Goal: Communication & Community: Answer question/provide support

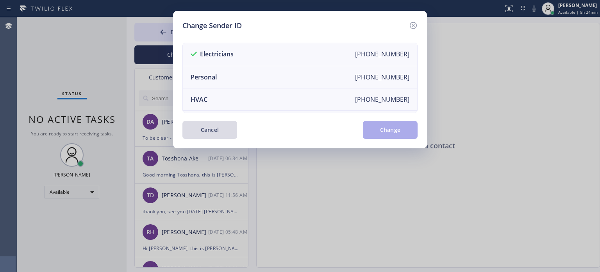
click at [220, 129] on button "Cancel" at bounding box center [210, 130] width 55 height 18
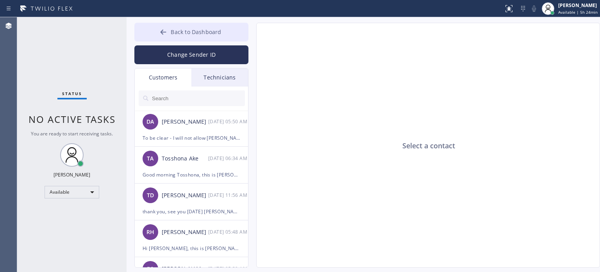
click at [196, 29] on span "Back to Dashboard" at bounding box center [196, 31] width 50 height 7
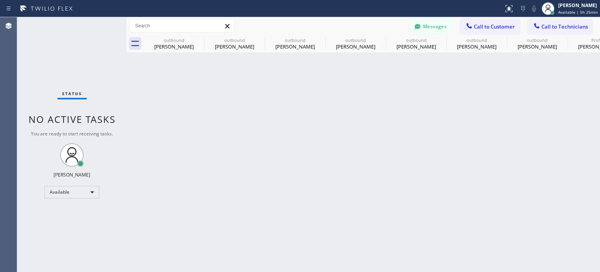
click at [503, 125] on div "Back to Dashboard Change Sender ID Customers Technicians DA [PERSON_NAME] [DATE…" at bounding box center [364, 144] width 474 height 254
click at [475, 21] on button "Call to Customer" at bounding box center [490, 26] width 60 height 15
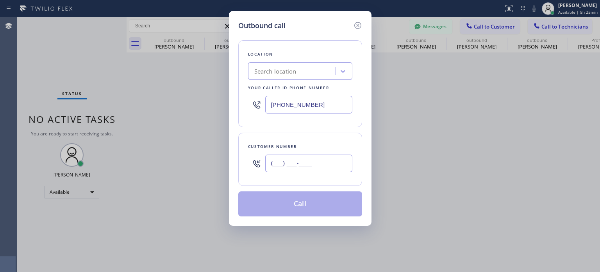
drag, startPoint x: 291, startPoint y: 167, endPoint x: 293, endPoint y: 163, distance: 4.7
click at [292, 165] on input "(___) ___-____" at bounding box center [308, 163] width 87 height 18
paste input "917) 887-0734"
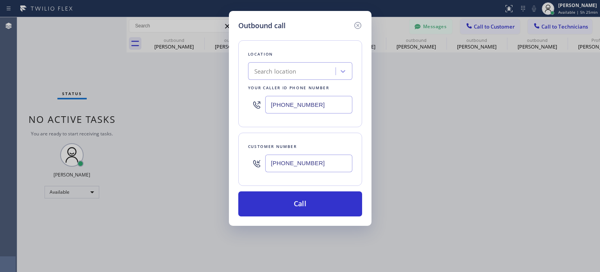
type input "[PHONE_NUMBER]"
click at [298, 67] on div "Search location" at bounding box center [293, 72] width 85 height 14
paste input "[PERSON_NAME] Inc Electric"
type input "[PERSON_NAME] Inc Electric"
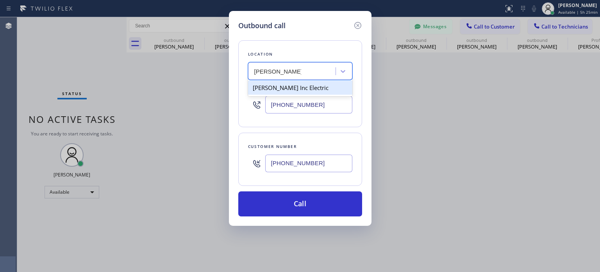
click at [283, 87] on div "[PERSON_NAME] Inc Electric" at bounding box center [300, 88] width 104 height 14
type input "[PHONE_NUMBER]"
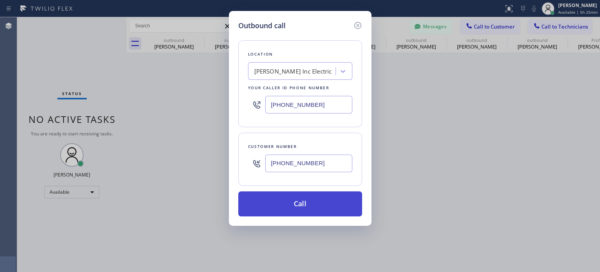
click at [309, 203] on button "Call" at bounding box center [300, 203] width 124 height 25
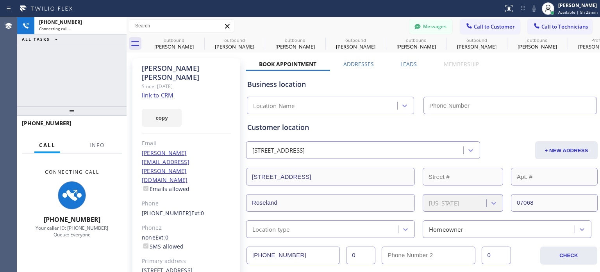
type input "[PHONE_NUMBER]"
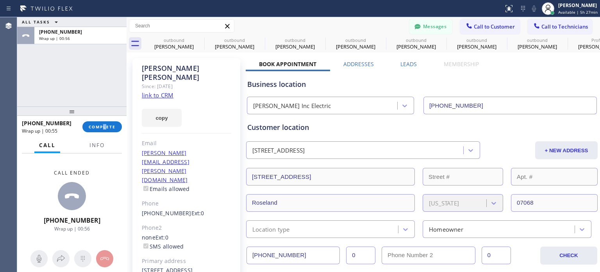
click at [105, 119] on div "[PHONE_NUMBER] Wrap up | 00:55 COMPLETE" at bounding box center [72, 126] width 100 height 20
click at [108, 127] on span "COMPLETE" at bounding box center [102, 126] width 27 height 5
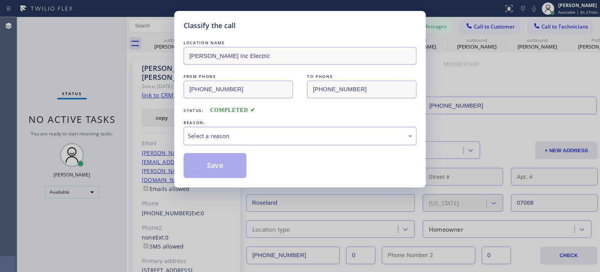
click at [241, 136] on div "Select a reason" at bounding box center [300, 135] width 224 height 9
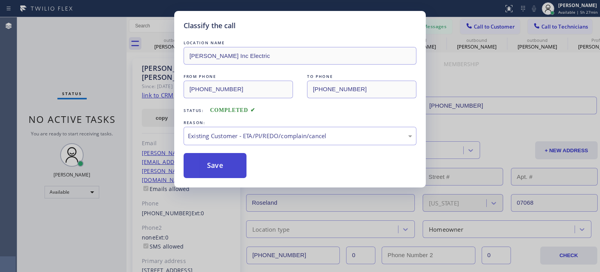
click at [233, 164] on button "Save" at bounding box center [215, 165] width 63 height 25
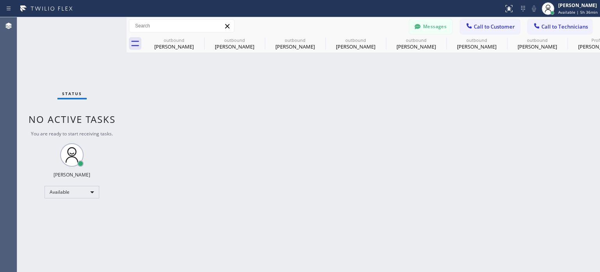
click at [438, 28] on button "Messages" at bounding box center [431, 26] width 43 height 15
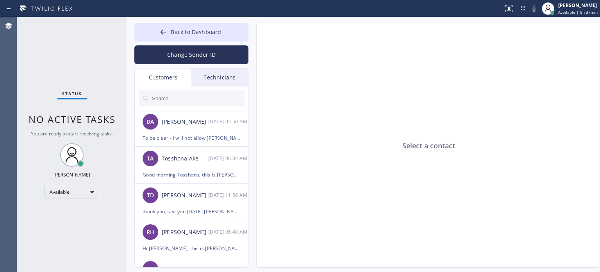
click at [527, 154] on div "Select a contact" at bounding box center [429, 145] width 344 height 245
click at [196, 127] on div "DA [PERSON_NAME] [DATE] 05:50 AM" at bounding box center [192, 121] width 114 height 23
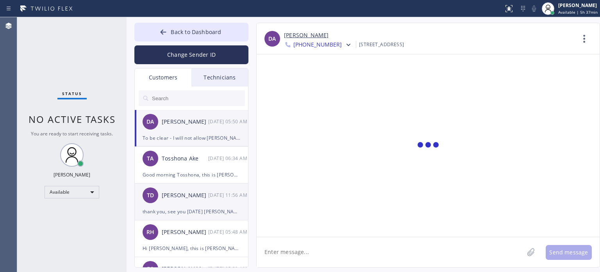
scroll to position [697, 0]
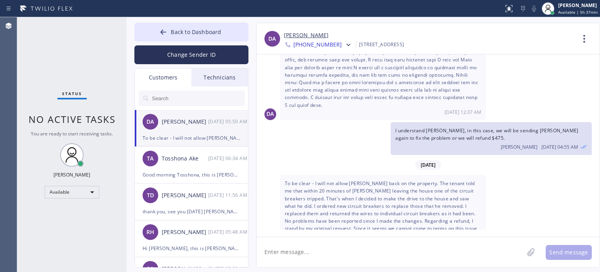
drag, startPoint x: 387, startPoint y: 211, endPoint x: 446, endPoint y: 236, distance: 64.6
click at [462, 212] on div "To be clear - I will not allow [PERSON_NAME] back on the property. The tenant t…" at bounding box center [383, 217] width 206 height 84
copy span "NJ Division of Consumer Affairs."
click at [438, 251] on textarea at bounding box center [390, 252] width 267 height 30
click at [439, 251] on textarea at bounding box center [390, 252] width 267 height 30
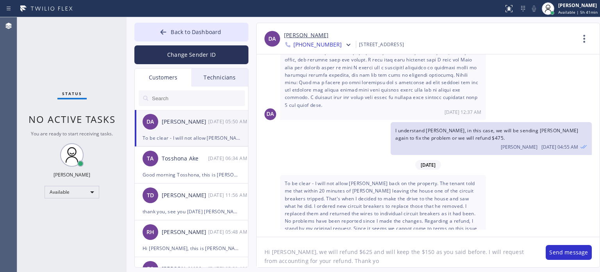
type textarea "Hi [PERSON_NAME], we will refund $625 and will keep the $150 as you said before…"
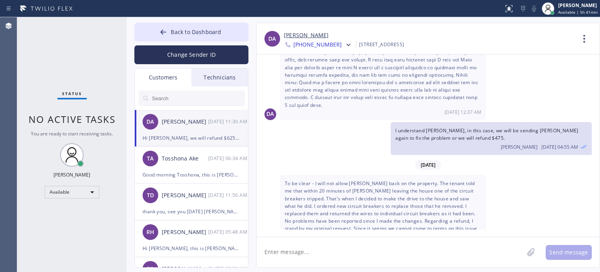
scroll to position [732, 0]
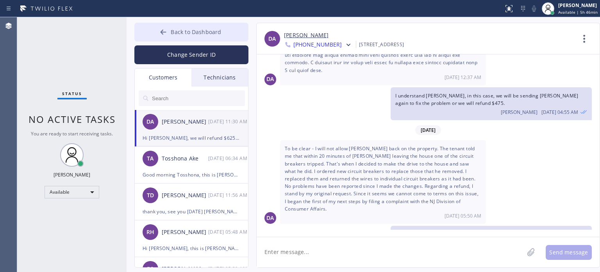
click at [197, 27] on button "Back to Dashboard" at bounding box center [191, 32] width 114 height 19
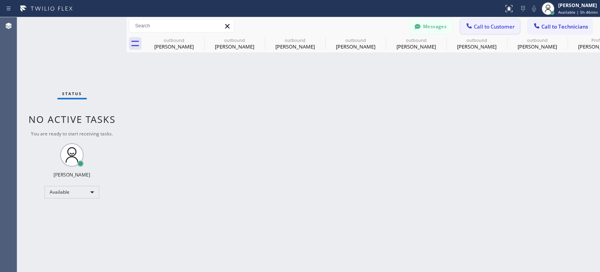
click at [482, 22] on button "Call to Customer" at bounding box center [490, 26] width 60 height 15
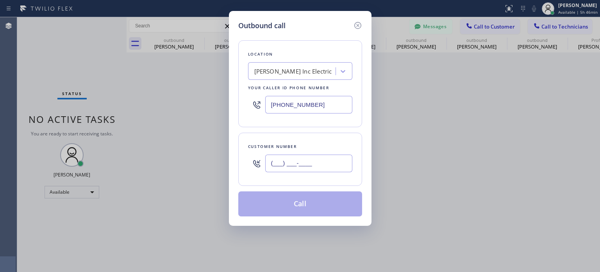
click at [315, 159] on input "(___) ___-____" at bounding box center [308, 163] width 87 height 18
paste input "732) 778-5488"
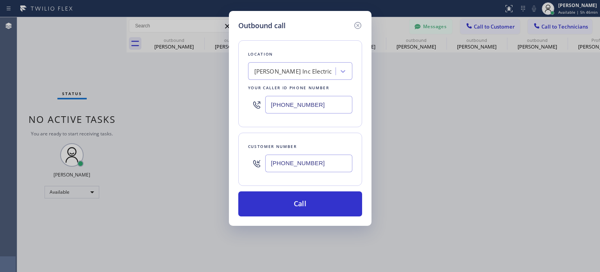
type input "[PHONE_NUMBER]"
click at [289, 113] on div "[PHONE_NUMBER]" at bounding box center [300, 104] width 104 height 25
click at [289, 105] on input "[PHONE_NUMBER]" at bounding box center [308, 105] width 87 height 18
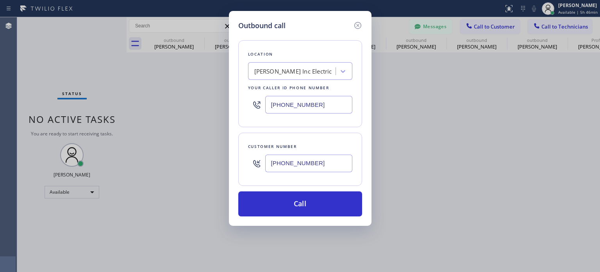
click at [289, 104] on input "[PHONE_NUMBER]" at bounding box center [308, 105] width 87 height 18
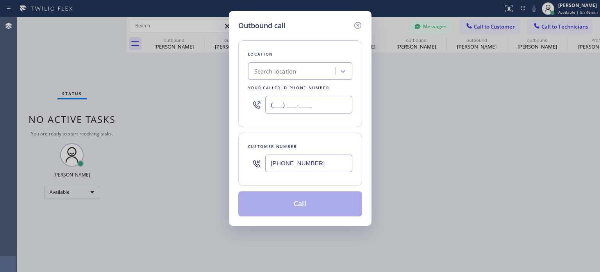
type input "(___) ___-____"
click at [285, 79] on div "Location Search location Your caller id phone number" at bounding box center [300, 83] width 124 height 87
click at [285, 77] on div "Search location" at bounding box center [293, 72] width 85 height 14
paste input "Altec Electrical Corporation"
type input "Altec Electrical Corporation"
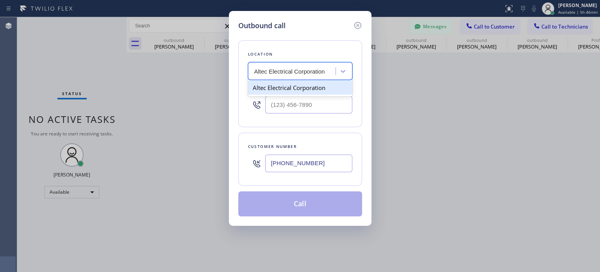
scroll to position [0, 0]
click at [297, 91] on div "Altec Electrical Corporation" at bounding box center [300, 88] width 104 height 14
type input "[PHONE_NUMBER]"
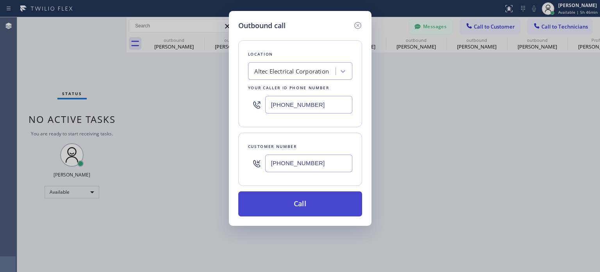
click at [278, 211] on button "Call" at bounding box center [300, 203] width 124 height 25
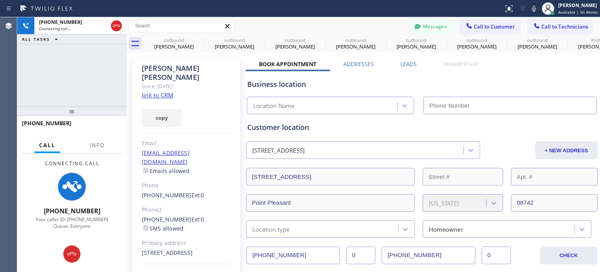
type input "[PHONE_NUMBER]"
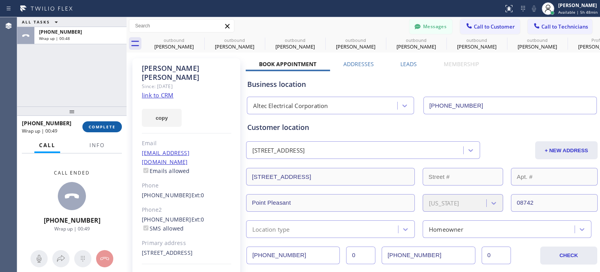
click at [100, 126] on span "COMPLETE" at bounding box center [102, 126] width 27 height 5
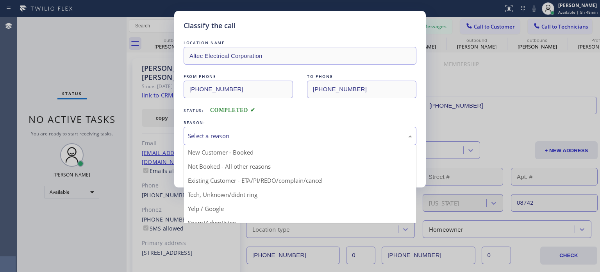
drag, startPoint x: 192, startPoint y: 138, endPoint x: 203, endPoint y: 167, distance: 30.7
click at [192, 138] on div "Select a reason" at bounding box center [300, 135] width 224 height 9
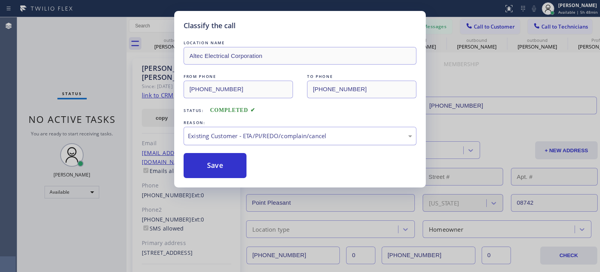
click at [217, 169] on button "Save" at bounding box center [215, 165] width 63 height 25
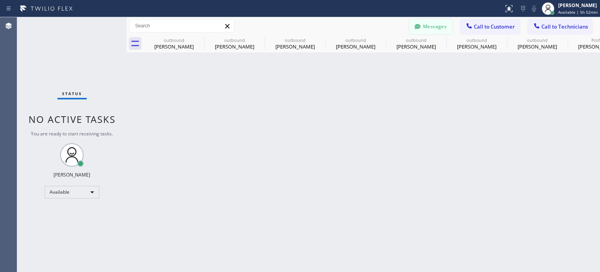
click at [432, 20] on button "Messages" at bounding box center [431, 26] width 43 height 15
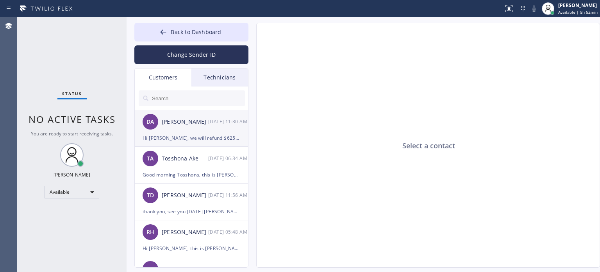
click at [191, 139] on div "Hi [PERSON_NAME], we will refund $625 and will keep the $150 as you said before…" at bounding box center [192, 137] width 98 height 9
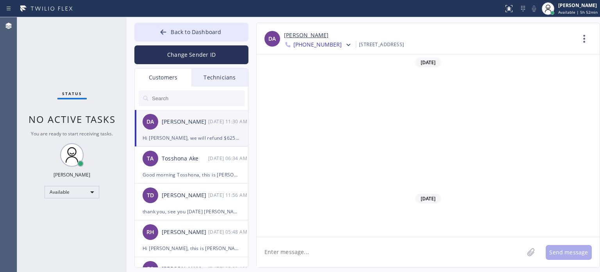
scroll to position [732, 0]
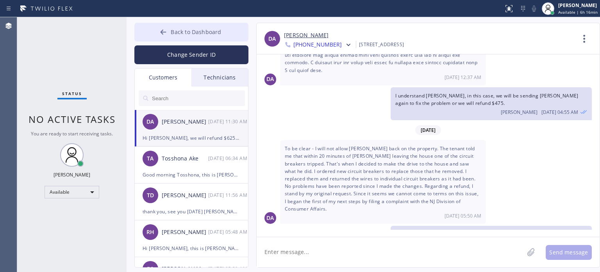
click at [172, 28] on span "Back to Dashboard" at bounding box center [196, 31] width 50 height 7
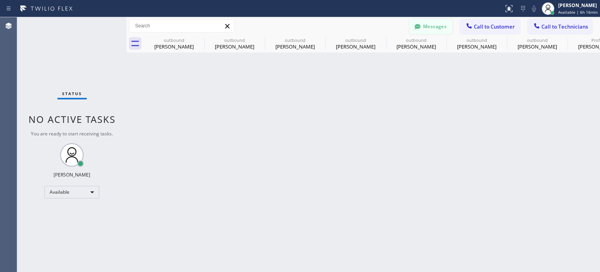
click at [430, 26] on button "Messages" at bounding box center [431, 26] width 43 height 15
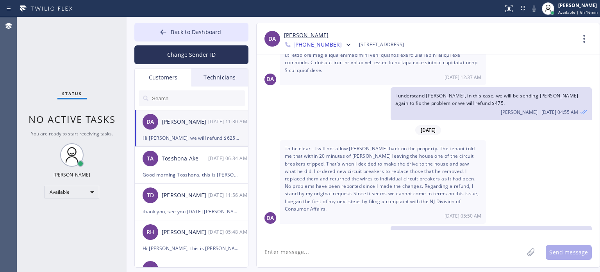
click at [211, 87] on div at bounding box center [192, 97] width 114 height 23
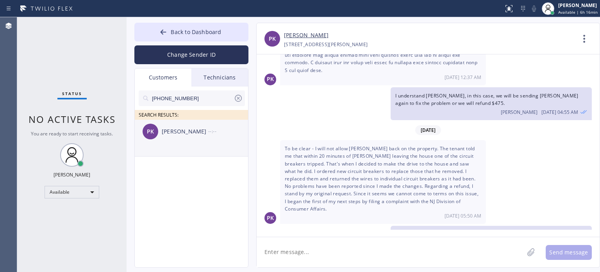
click at [176, 129] on div "[PERSON_NAME]" at bounding box center [185, 131] width 47 height 9
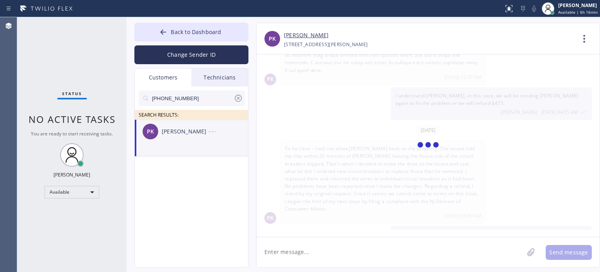
scroll to position [0, 0]
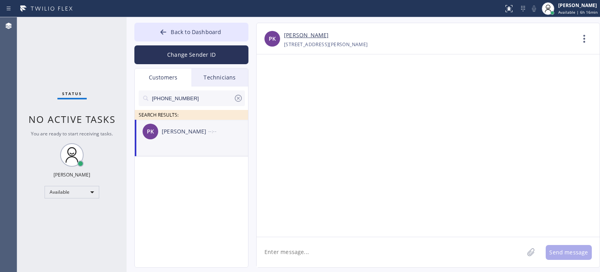
click at [312, 248] on textarea at bounding box center [390, 252] width 267 height 30
paste textarea "Edison Electricians of [GEOGRAPHIC_DATA]"
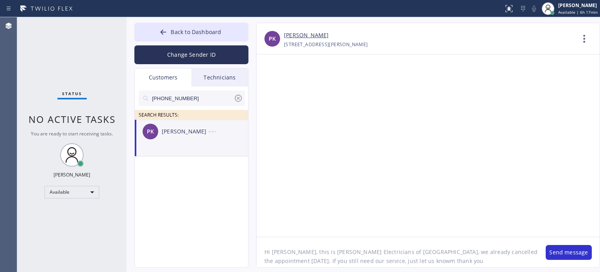
click at [403, 260] on textarea "Hi [PERSON_NAME], this is [PERSON_NAME] Electricians of [GEOGRAPHIC_DATA], we a…" at bounding box center [397, 252] width 281 height 30
click at [456, 264] on textarea "Hi [PERSON_NAME], this is [PERSON_NAME] Electricians of [GEOGRAPHIC_DATA], we a…" at bounding box center [397, 252] width 281 height 30
type textarea "Hi [PERSON_NAME], this is [PERSON_NAME] Electricians of [GEOGRAPHIC_DATA], we a…"
click at [565, 257] on button "Send message" at bounding box center [569, 252] width 46 height 15
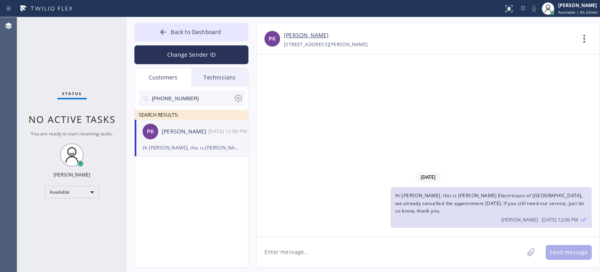
drag, startPoint x: 503, startPoint y: 65, endPoint x: 338, endPoint y: 61, distance: 165.4
click at [503, 67] on div "[DATE] Hi [PERSON_NAME], this is [PERSON_NAME] Electricians of [GEOGRAPHIC_DATA…" at bounding box center [428, 145] width 343 height 182
click at [241, 28] on button "Back to Dashboard" at bounding box center [191, 32] width 114 height 19
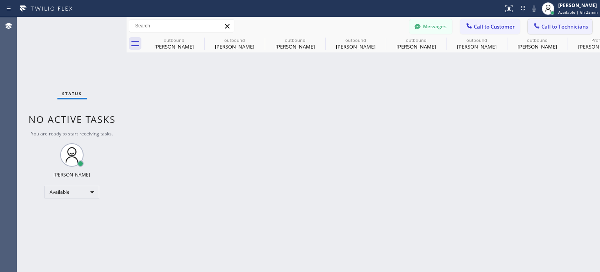
click at [553, 28] on span "Call to Technicians" at bounding box center [565, 26] width 47 height 7
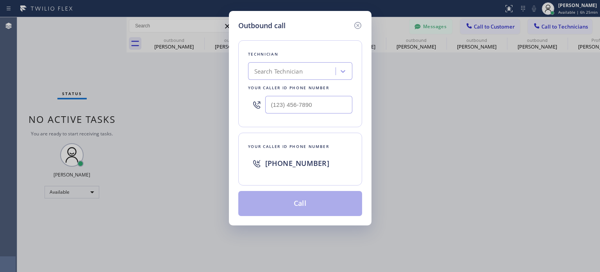
click at [280, 71] on div "Search Technician" at bounding box center [278, 71] width 48 height 9
type input "rodol"
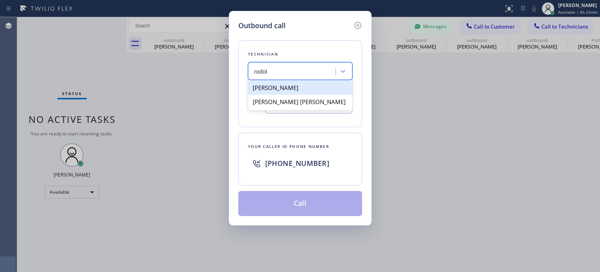
click at [311, 89] on div "[PERSON_NAME]" at bounding box center [300, 88] width 104 height 14
type input "[PHONE_NUMBER]"
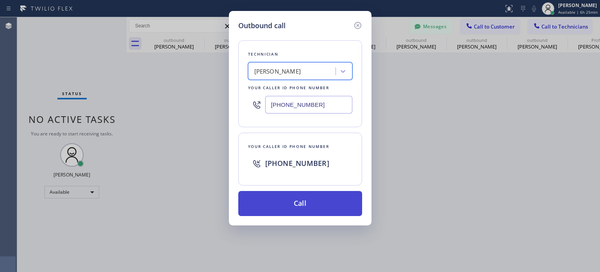
click at [323, 198] on button "Call" at bounding box center [300, 203] width 124 height 25
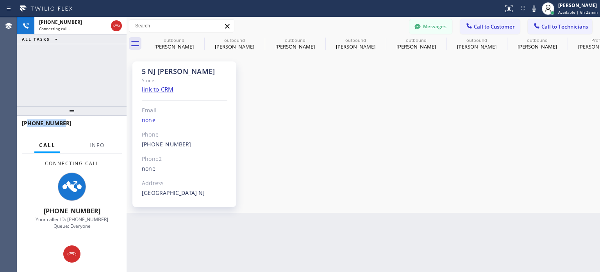
drag, startPoint x: 27, startPoint y: 123, endPoint x: 61, endPoint y: 124, distance: 34.0
click at [61, 124] on div "[PHONE_NUMBER]" at bounding box center [69, 122] width 95 height 7
copy span "9736198513"
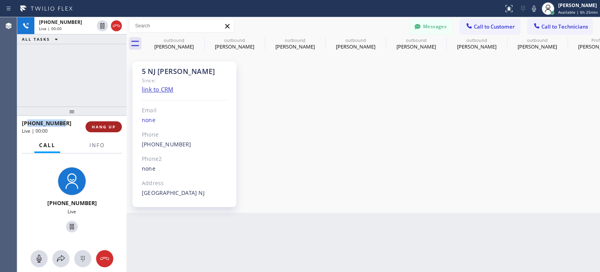
click at [105, 126] on span "HANG UP" at bounding box center [104, 126] width 24 height 5
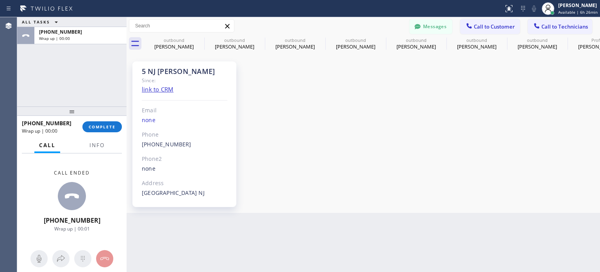
drag, startPoint x: 33, startPoint y: 84, endPoint x: 38, endPoint y: 75, distance: 9.6
click at [33, 84] on div "ALL TASKS ALL TASKS ACTIVE TASKS TASKS IN WRAP UP [PHONE_NUMBER] Wrap up | 00:00" at bounding box center [71, 61] width 109 height 89
click at [102, 124] on span "COMPLETE" at bounding box center [102, 126] width 27 height 5
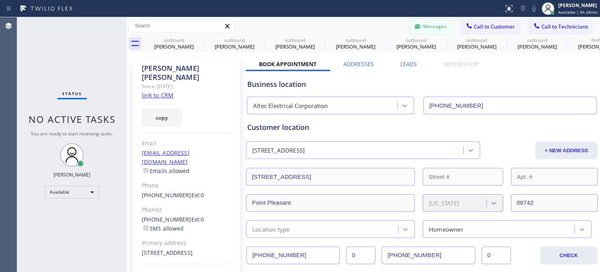
click at [441, 26] on button "Messages" at bounding box center [431, 26] width 43 height 15
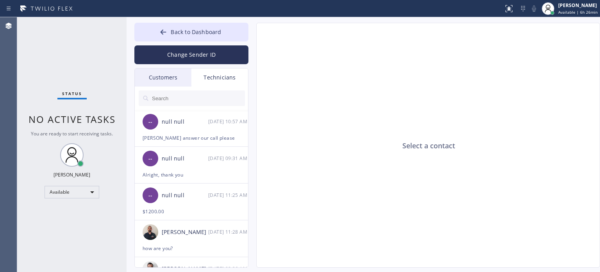
click at [181, 98] on input "text" at bounding box center [198, 98] width 94 height 16
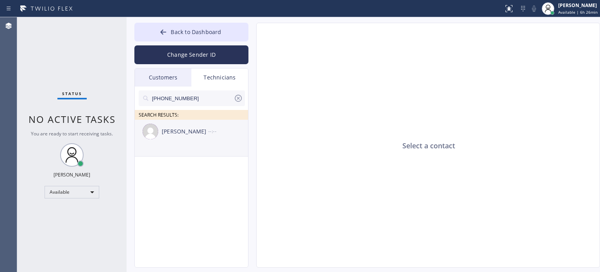
drag, startPoint x: 180, startPoint y: 140, endPoint x: 187, endPoint y: 142, distance: 7.9
click at [180, 140] on div "[PERSON_NAME] --:--" at bounding box center [192, 131] width 114 height 23
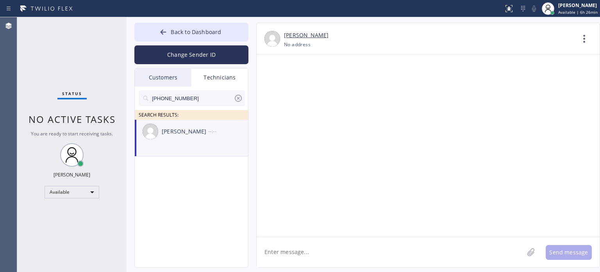
click at [285, 252] on textarea at bounding box center [390, 252] width 267 height 30
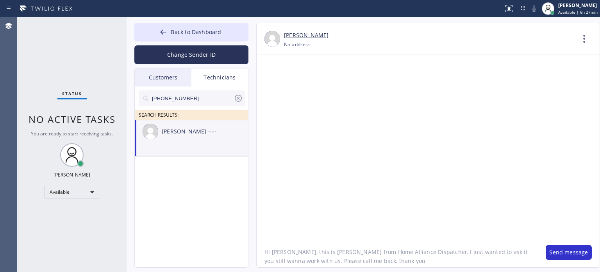
type textarea "Hi [PERSON_NAME], this is [PERSON_NAME] from Home Alliance Dispatcher, I just w…"
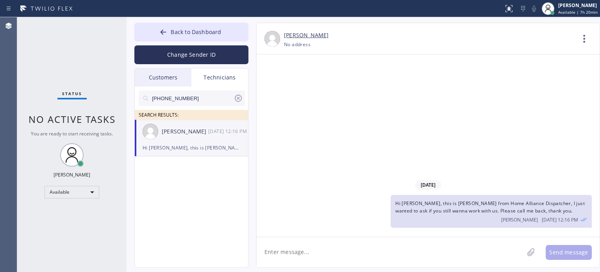
click at [95, 25] on div "Status No active tasks You are ready to start receiving tasks. [PERSON_NAME] Av…" at bounding box center [71, 144] width 109 height 254
drag, startPoint x: 472, startPoint y: 158, endPoint x: 428, endPoint y: 110, distance: 65.3
click at [472, 158] on div "[DATE] Hi [PERSON_NAME], this is [PERSON_NAME] from Home Alliance Dispatcher, I…" at bounding box center [428, 145] width 343 height 182
click at [171, 29] on button "Back to Dashboard" at bounding box center [191, 32] width 114 height 19
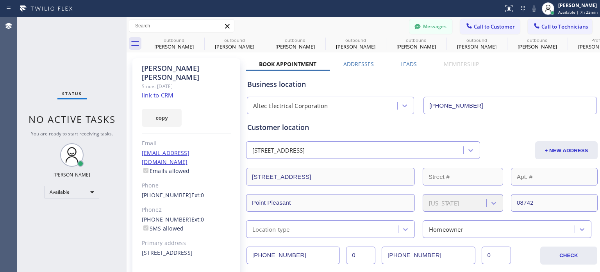
click at [466, 83] on div "Business location" at bounding box center [421, 84] width 349 height 11
click at [427, 30] on button "Messages" at bounding box center [431, 26] width 43 height 15
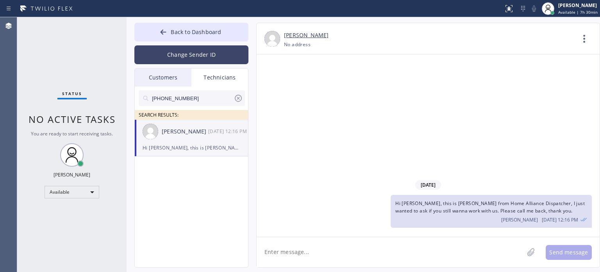
click at [196, 54] on button "Change Sender ID" at bounding box center [191, 54] width 114 height 19
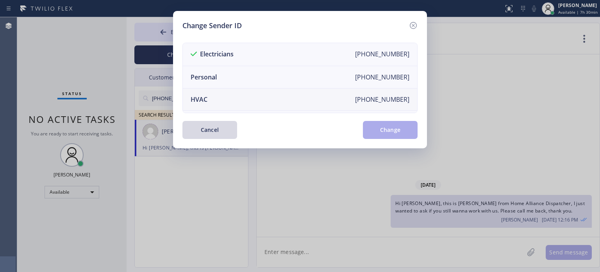
click at [207, 93] on li "HVAC [PHONE_NUMBER]" at bounding box center [300, 99] width 235 height 22
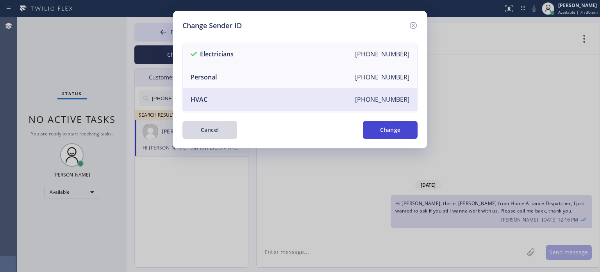
click at [376, 125] on button "Change" at bounding box center [390, 130] width 55 height 18
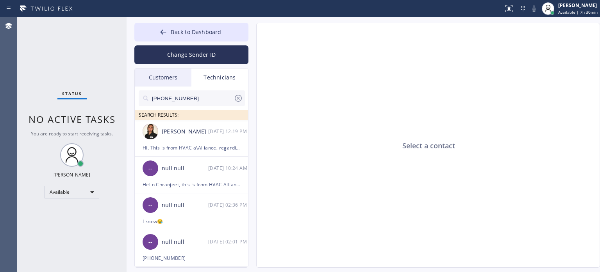
click at [155, 99] on input "[PHONE_NUMBER]" at bounding box center [192, 98] width 82 height 16
click at [172, 67] on div "Back to Dashboard Change Sender ID Customers Technicians [PHONE_NUMBER] SEARCH …" at bounding box center [191, 145] width 114 height 245
click at [169, 75] on div "Customers" at bounding box center [163, 77] width 57 height 18
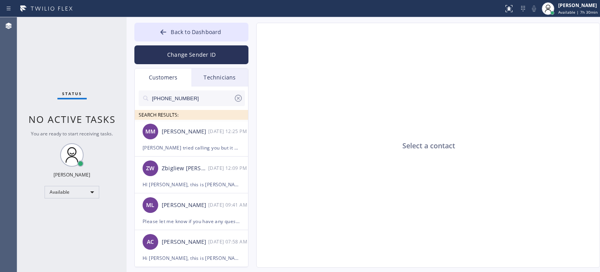
click at [164, 101] on input "[PHONE_NUMBER]" at bounding box center [192, 98] width 82 height 16
paste input "747) 389-8908"
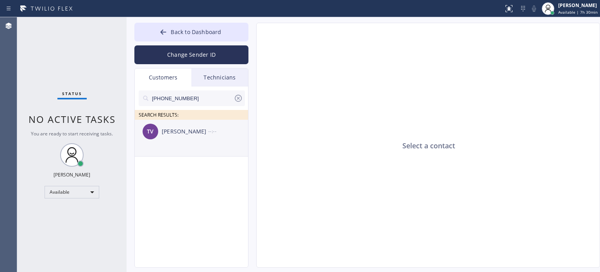
type input "[PHONE_NUMBER]"
click at [161, 137] on div "TV [PERSON_NAME] --:--" at bounding box center [192, 131] width 114 height 23
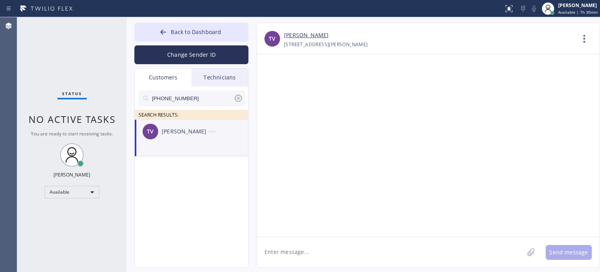
drag, startPoint x: 306, startPoint y: 256, endPoint x: 305, endPoint y: 251, distance: 5.3
click at [306, 256] on textarea at bounding box center [390, 252] width 267 height 30
paste textarea "North Hollywood Appliance Expert"
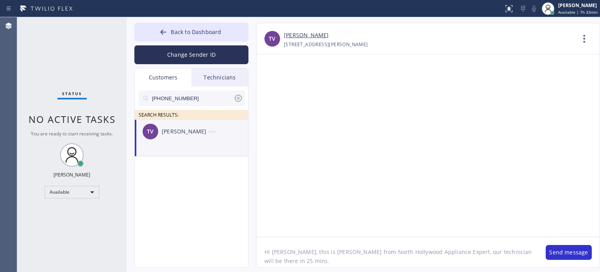
drag, startPoint x: 560, startPoint y: 254, endPoint x: 474, endPoint y: 253, distance: 86.0
click at [474, 253] on div "Hi [PERSON_NAME], this is [PERSON_NAME] from North Hollywood Appliance Expert, …" at bounding box center [428, 252] width 343 height 30
click at [529, 253] on textarea "Hi [PERSON_NAME], this is [PERSON_NAME] from North Hollywood Appliance Expert, …" at bounding box center [397, 252] width 281 height 30
type textarea "Hi [PERSON_NAME], this is [PERSON_NAME] from North Hollywood Appliance Expert, …"
click at [561, 252] on button "Send message" at bounding box center [569, 252] width 46 height 15
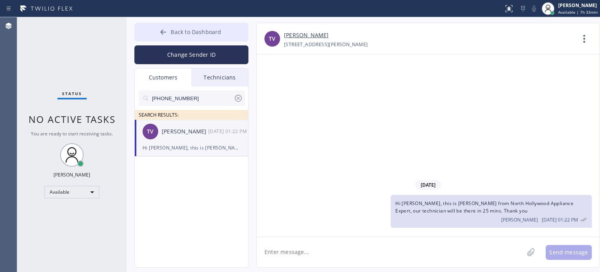
click at [161, 29] on icon at bounding box center [163, 32] width 8 height 8
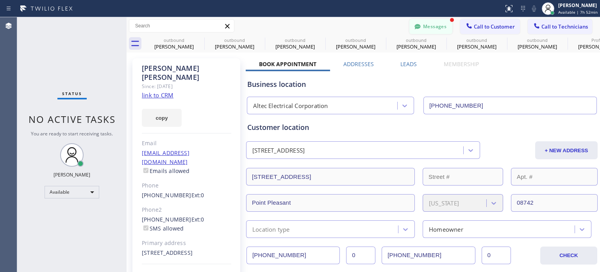
click at [435, 30] on button "Messages" at bounding box center [431, 26] width 43 height 15
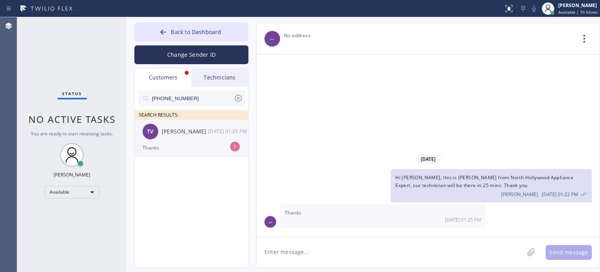
click at [187, 147] on div "Thanks" at bounding box center [192, 147] width 98 height 9
click at [307, 253] on textarea at bounding box center [390, 252] width 267 height 30
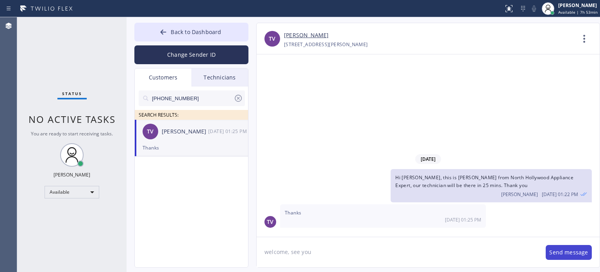
type textarea "welcome, see you"
click at [572, 253] on button "Send message" at bounding box center [569, 252] width 46 height 15
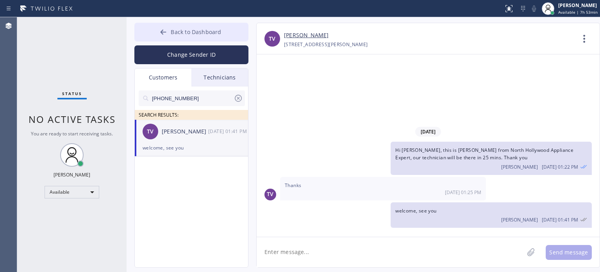
click at [199, 32] on span "Back to Dashboard" at bounding box center [196, 31] width 50 height 7
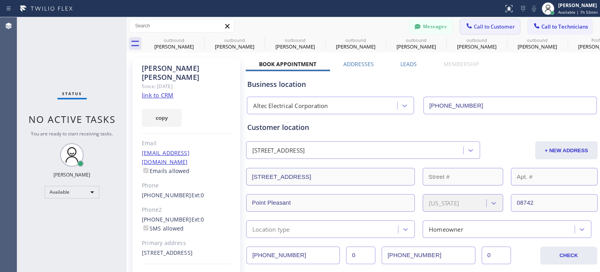
click at [483, 23] on span "Call to Customer" at bounding box center [494, 26] width 41 height 7
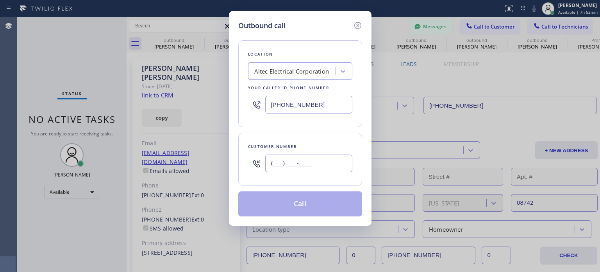
drag, startPoint x: 325, startPoint y: 161, endPoint x: 350, endPoint y: 119, distance: 49.3
click at [325, 161] on input "(___) ___-____" at bounding box center [308, 163] width 87 height 18
paste input "305) 342-3999"
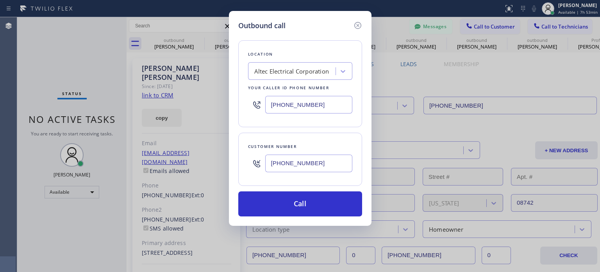
type input "[PHONE_NUMBER]"
click at [312, 109] on input "[PHONE_NUMBER]" at bounding box center [308, 105] width 87 height 18
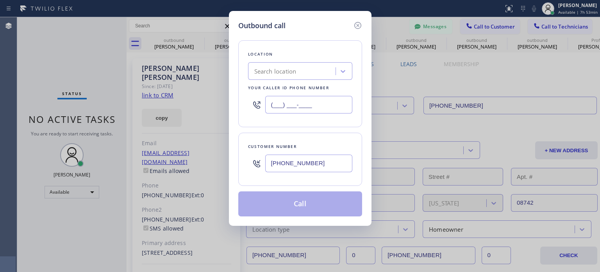
type input "(___) ___-____"
click at [283, 77] on div "Search location" at bounding box center [293, 72] width 85 height 14
paste input "HVAC Alliance"
type input "HVAC Alliance"
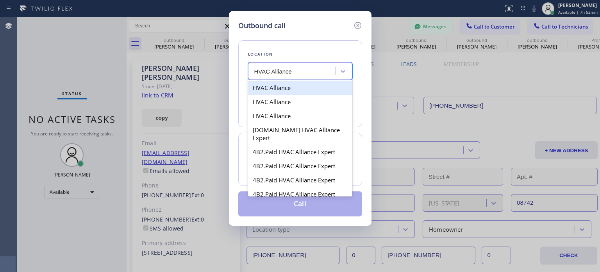
click at [285, 90] on div "HVAC Alliance" at bounding box center [300, 88] width 104 height 14
type input "[PHONE_NUMBER]"
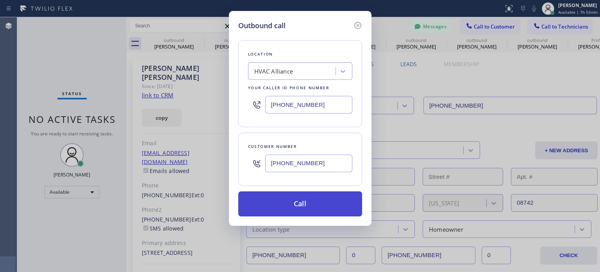
click at [307, 206] on button "Call" at bounding box center [300, 203] width 124 height 25
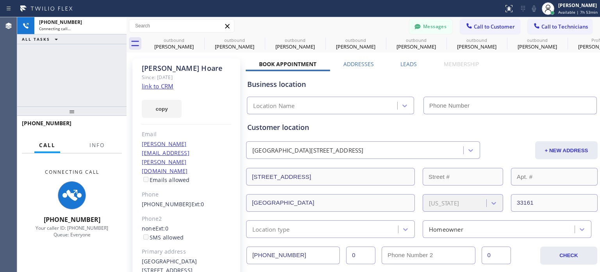
type input "[PHONE_NUMBER]"
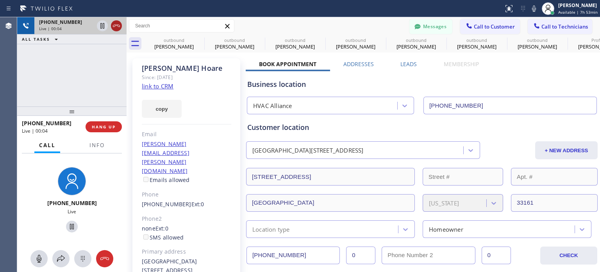
click at [115, 25] on icon at bounding box center [116, 25] width 9 height 9
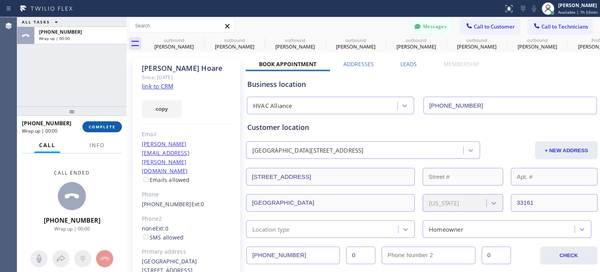
click at [111, 130] on button "COMPLETE" at bounding box center [101, 126] width 39 height 11
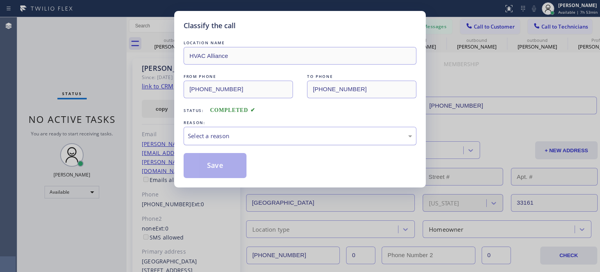
click at [226, 133] on div "Select a reason" at bounding box center [300, 135] width 224 height 9
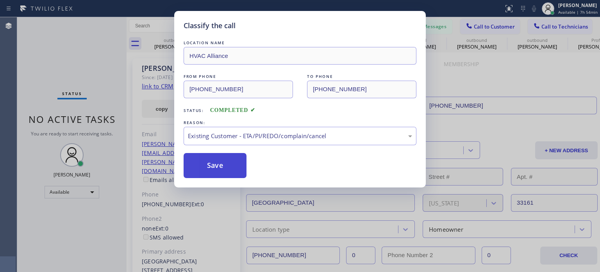
click at [229, 159] on button "Save" at bounding box center [215, 165] width 63 height 25
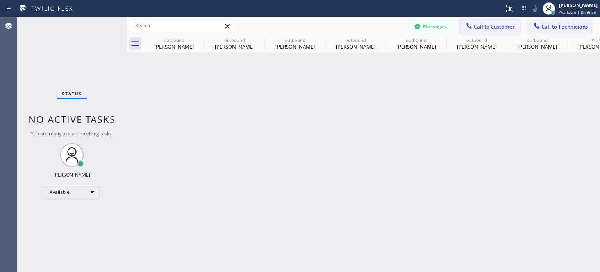
click at [489, 19] on button "Call to Customer" at bounding box center [490, 26] width 60 height 15
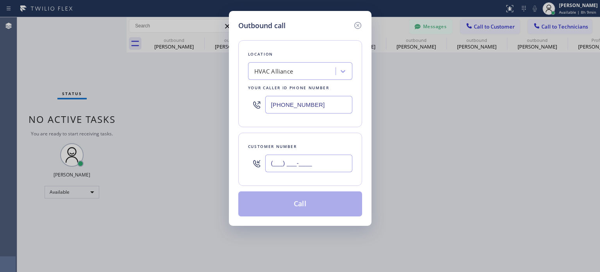
click at [297, 159] on input "(___) ___-____" at bounding box center [308, 163] width 87 height 18
paste input "516) 486-7970"
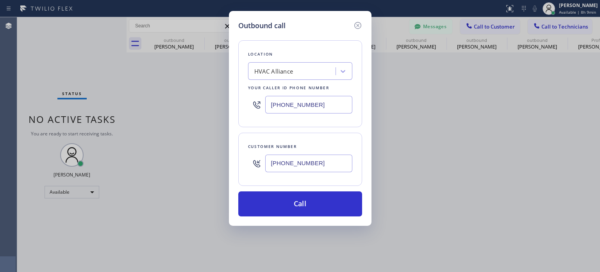
type input "[PHONE_NUMBER]"
click at [280, 108] on input "[PHONE_NUMBER]" at bounding box center [308, 105] width 87 height 18
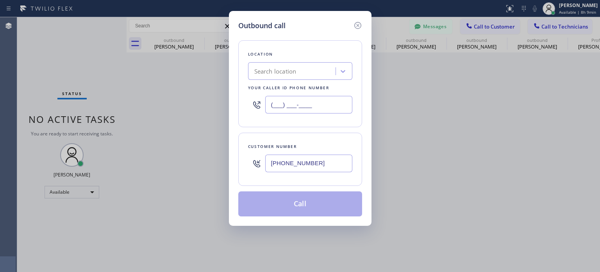
type input "(___) ___-____"
click at [278, 71] on div "Search location" at bounding box center [275, 71] width 42 height 9
paste input "Max Heating & Air Conditioning Co"
type input "Max Heating & Air Conditioning Co"
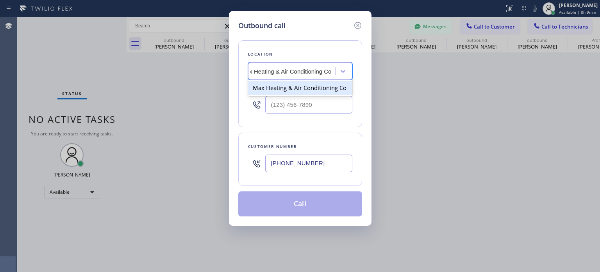
click at [283, 91] on div "Max Heating & Air Conditioning Co" at bounding box center [300, 88] width 104 height 14
type input "[PHONE_NUMBER]"
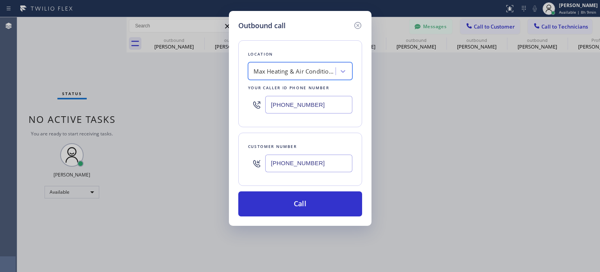
scroll to position [0, 0]
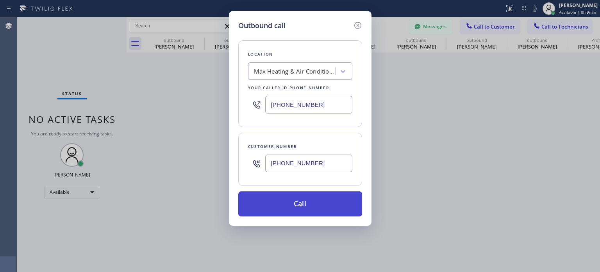
click at [280, 199] on button "Call" at bounding box center [300, 203] width 124 height 25
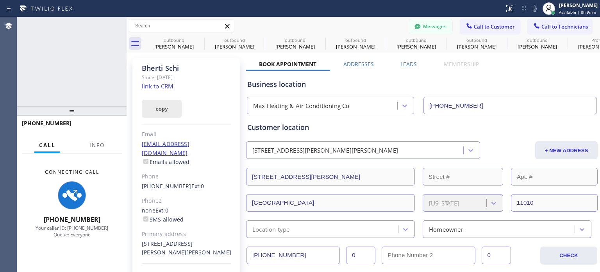
type input "[PHONE_NUMBER]"
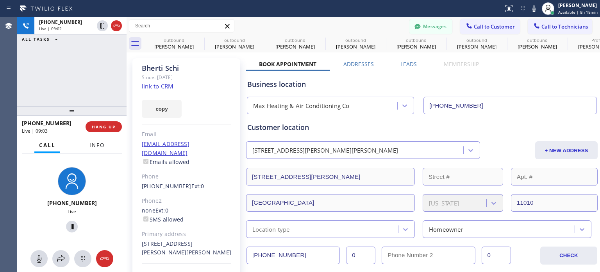
click at [99, 147] on span "Info" at bounding box center [97, 145] width 15 height 7
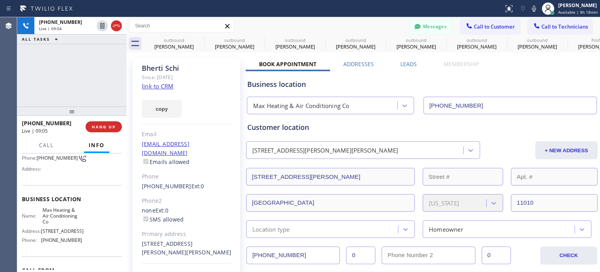
scroll to position [113, 0]
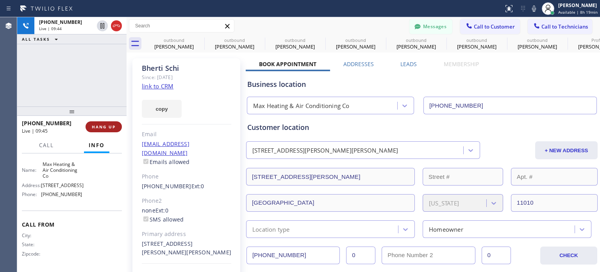
click at [112, 131] on button "HANG UP" at bounding box center [104, 126] width 36 height 11
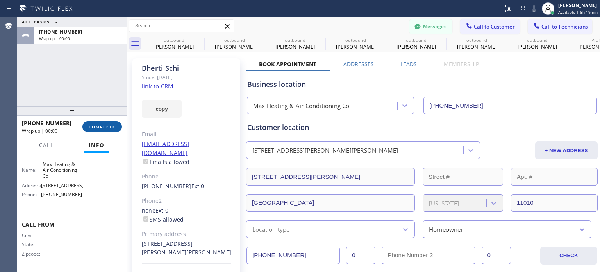
click at [95, 129] on span "COMPLETE" at bounding box center [102, 126] width 27 height 5
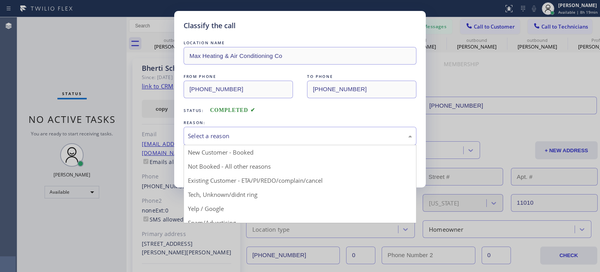
click at [249, 129] on div "Select a reason" at bounding box center [300, 136] width 233 height 18
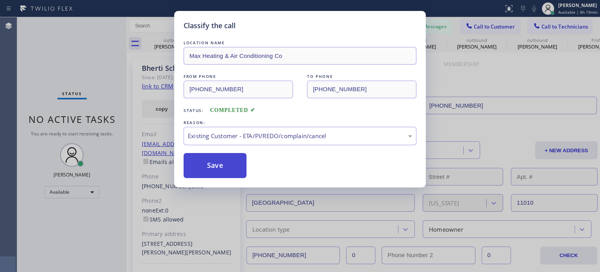
click at [217, 165] on button "Save" at bounding box center [215, 165] width 63 height 25
